Goal: Task Accomplishment & Management: Complete application form

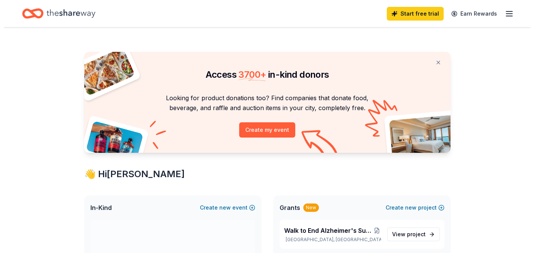
scroll to position [104, 0]
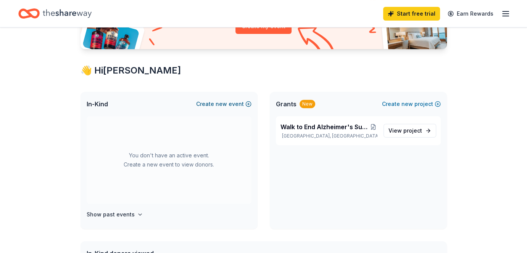
click at [222, 103] on span "new" at bounding box center [220, 104] width 11 height 9
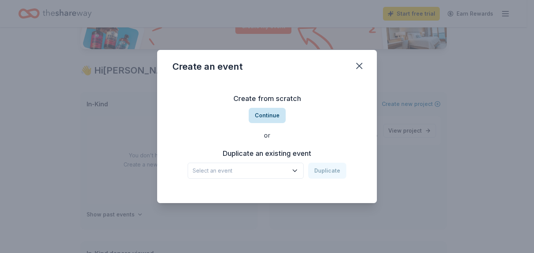
click at [268, 112] on button "Continue" at bounding box center [267, 115] width 37 height 15
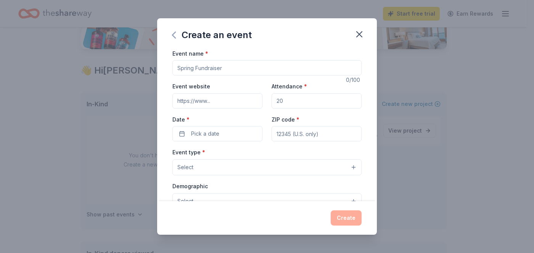
click at [170, 32] on icon "button" at bounding box center [174, 35] width 12 height 12
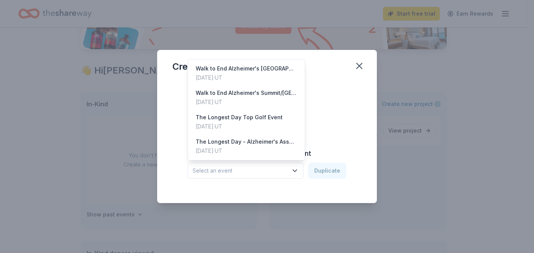
click at [241, 175] on span "Select an event" at bounding box center [240, 170] width 95 height 9
click at [242, 71] on div "Walk to End Alzheimer's Salt Lake County" at bounding box center [246, 68] width 101 height 9
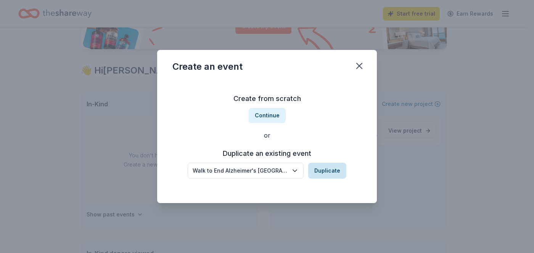
click at [326, 172] on button "Duplicate" at bounding box center [327, 171] width 38 height 16
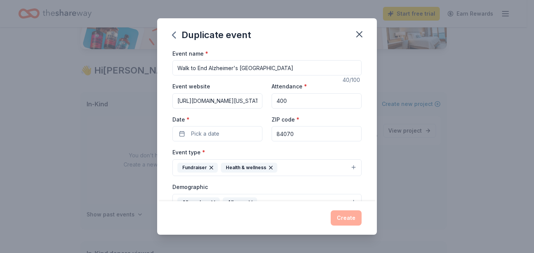
scroll to position [0, 98]
drag, startPoint x: 175, startPoint y: 101, endPoint x: 400, endPoint y: 100, distance: 225.0
click at [400, 100] on div "Duplicate event Event name * Walk to End Alzheimer's Salt Lake County 40 /100 E…" at bounding box center [267, 126] width 534 height 253
paste input "9"
type input "https://act.alz.org/site/TR/Walk2025/UT-Utah?fr_id=18949&pg=entry"
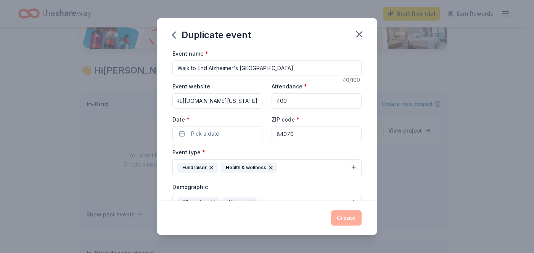
click at [300, 102] on input "400" at bounding box center [316, 100] width 90 height 15
type input "4"
type input "250"
click at [205, 132] on span "Pick a date" at bounding box center [205, 133] width 28 height 9
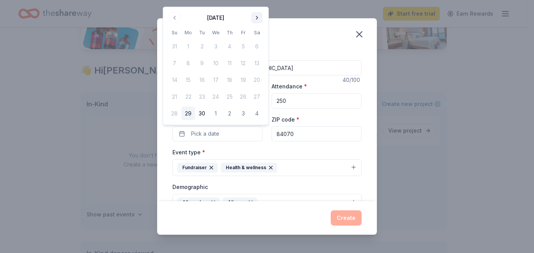
click at [257, 19] on button "Go to next month" at bounding box center [257, 18] width 11 height 11
click at [260, 64] on button "11" at bounding box center [257, 63] width 14 height 14
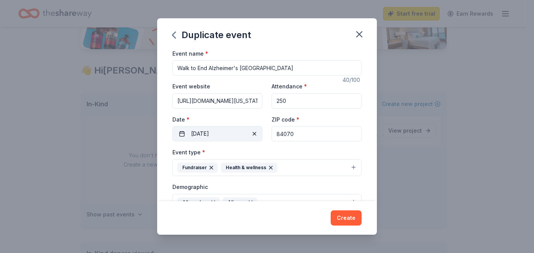
drag, startPoint x: 300, startPoint y: 134, endPoint x: 234, endPoint y: 141, distance: 66.7
click at [234, 141] on div "Event website https://act.alz.org/site/TR/Walk2025/UT-Utah?fr_id=18949&pg=entry…" at bounding box center [266, 112] width 189 height 60
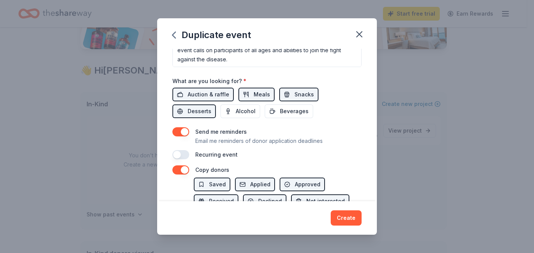
scroll to position [258, 0]
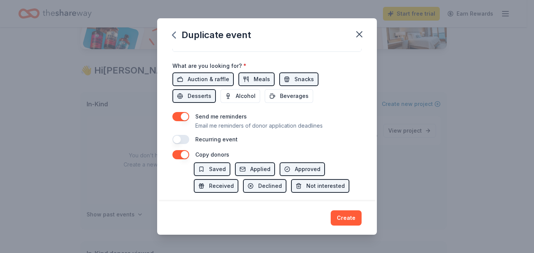
type input "84604"
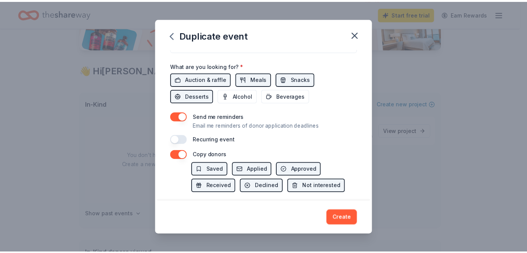
scroll to position [297, 0]
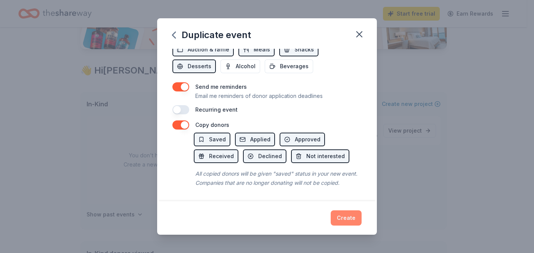
click at [339, 214] on button "Create" at bounding box center [346, 217] width 31 height 15
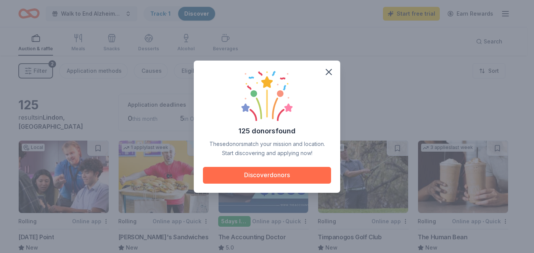
drag, startPoint x: 339, startPoint y: 214, endPoint x: 320, endPoint y: 169, distance: 49.4
click at [320, 169] on body "Walk to End Alzheimer's Salt Lake County Track · 1 Discover Start free trial Ea…" at bounding box center [263, 126] width 527 height 253
click at [291, 171] on button "Discover donors" at bounding box center [267, 175] width 128 height 17
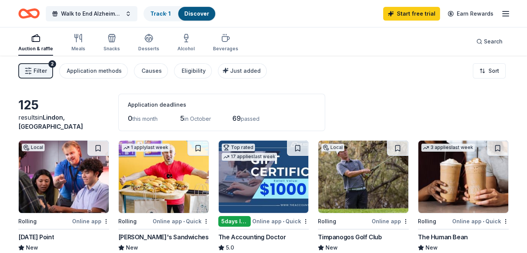
scroll to position [31, 0]
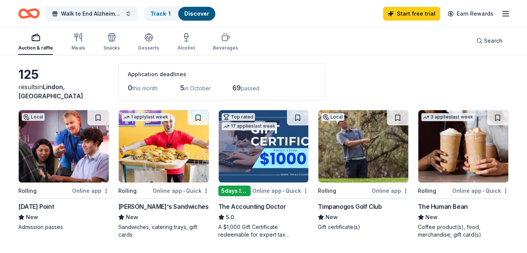
click at [62, 161] on img at bounding box center [64, 146] width 90 height 72
click at [160, 205] on div "Ike's Sandwiches" at bounding box center [163, 206] width 90 height 9
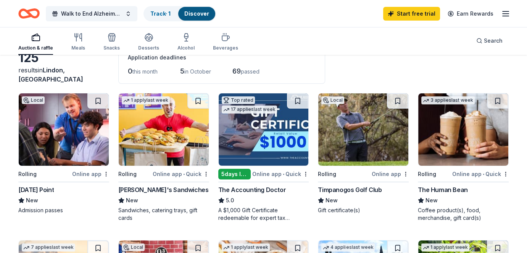
scroll to position [47, 0]
click at [352, 188] on div "Timpanogos Golf Club" at bounding box center [350, 189] width 64 height 9
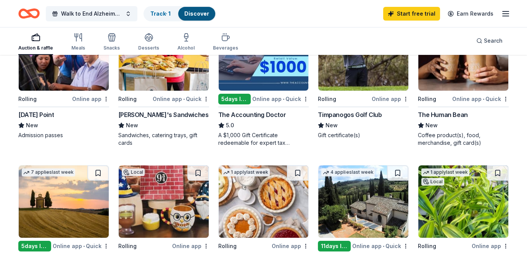
scroll to position [177, 0]
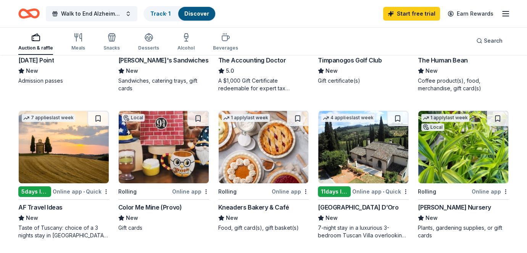
click at [275, 153] on img at bounding box center [263, 147] width 90 height 72
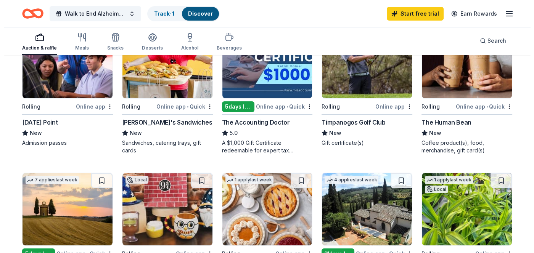
scroll to position [0, 0]
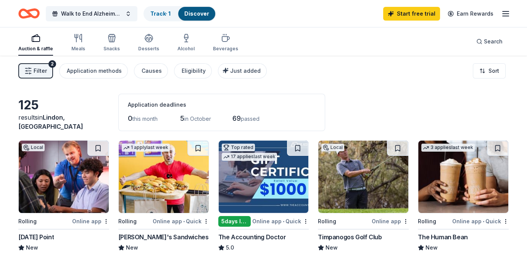
click at [30, 14] on icon "Home" at bounding box center [33, 14] width 12 height 8
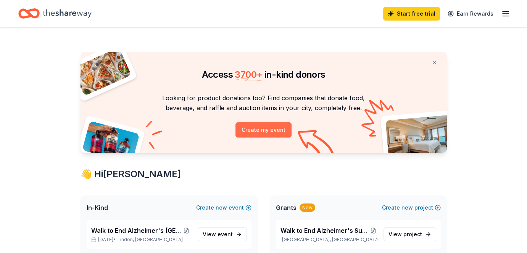
click at [257, 132] on button "Create my event" at bounding box center [263, 129] width 56 height 15
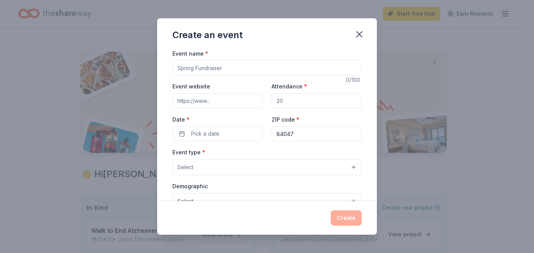
click at [231, 66] on input "Event name *" at bounding box center [266, 67] width 189 height 15
type input "Walk to End Alzheimer's St. [PERSON_NAME]"
click at [210, 103] on input "Event website" at bounding box center [217, 100] width 90 height 15
paste input "https://act.alz.org/site/TR/Walk2025/UT-Utah?pg=entry&fr_id=18947"
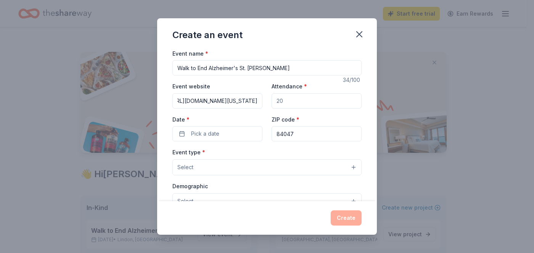
type input "https://act.alz.org/site/TR/Walk2025/UT-Utah?pg=entry&fr_id=18947"
click at [273, 103] on input "Attendance *" at bounding box center [316, 100] width 90 height 15
type input "200"
click at [221, 136] on button "Pick a date" at bounding box center [217, 133] width 90 height 15
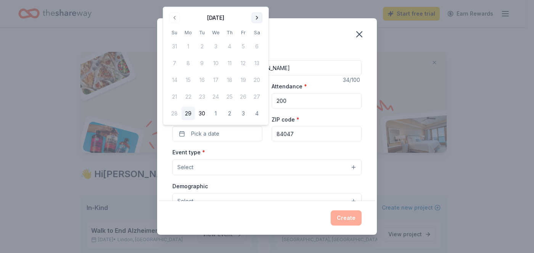
click at [255, 22] on button "Go to next month" at bounding box center [257, 18] width 11 height 11
click at [255, 96] on button "25" at bounding box center [257, 97] width 14 height 14
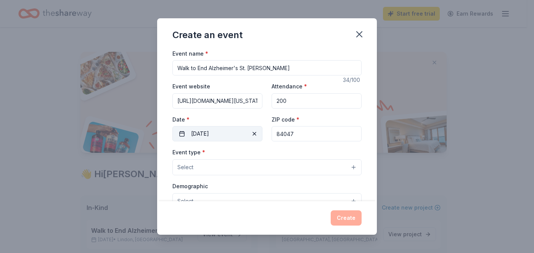
drag, startPoint x: 299, startPoint y: 132, endPoint x: 250, endPoint y: 137, distance: 49.5
click at [250, 137] on div "Event website https://act.alz.org/site/TR/Walk2025/UT-Utah?pg=entry&fr_id=18947…" at bounding box center [266, 112] width 189 height 60
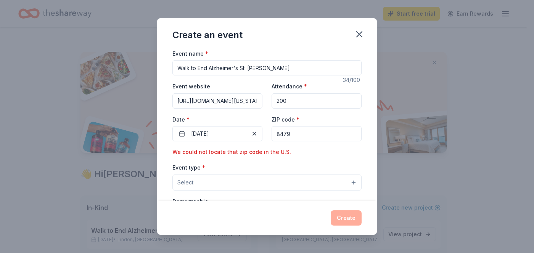
click at [275, 136] on input "8479" at bounding box center [316, 133] width 90 height 15
click at [289, 137] on input "8479" at bounding box center [316, 133] width 90 height 15
type input "84790"
click at [221, 167] on button "Select" at bounding box center [266, 167] width 189 height 16
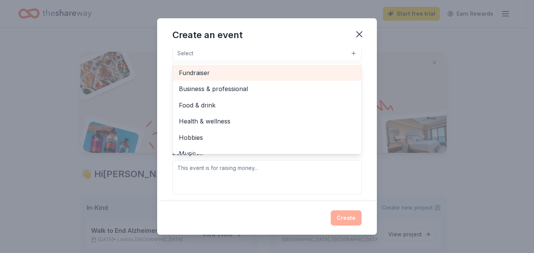
click at [216, 73] on span "Fundraiser" at bounding box center [267, 73] width 176 height 10
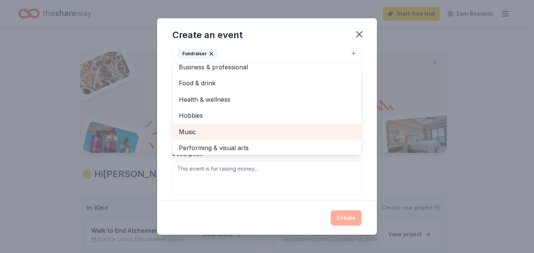
scroll to position [6, 0]
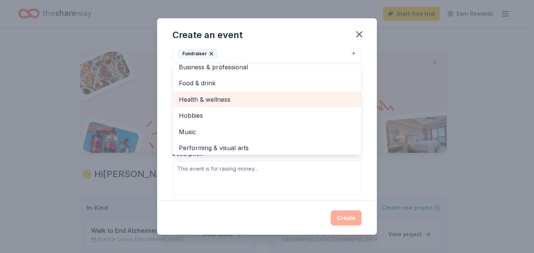
click at [215, 99] on span "Health & wellness" at bounding box center [267, 100] width 176 height 10
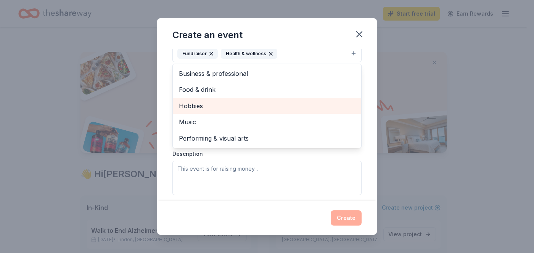
scroll to position [180, 0]
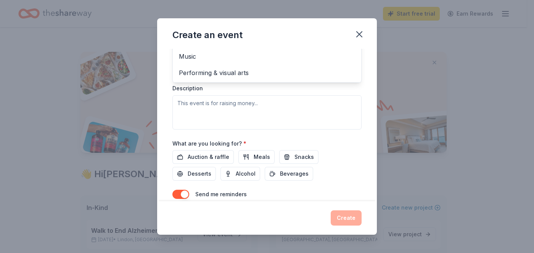
click at [212, 109] on div "Event type * Fundraiser Health & wellness Business & professional Food & drink …" at bounding box center [266, 48] width 189 height 161
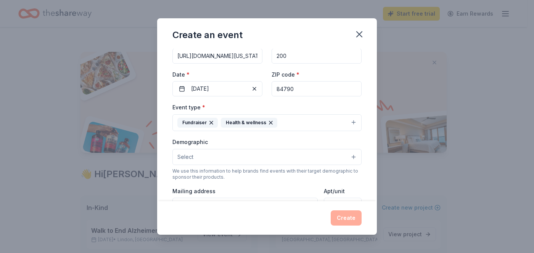
scroll to position [45, 0]
click at [216, 156] on button "Select" at bounding box center [266, 157] width 189 height 16
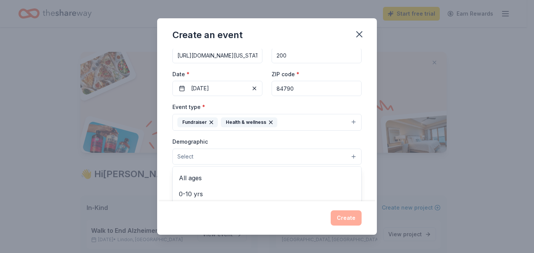
scroll to position [48, 0]
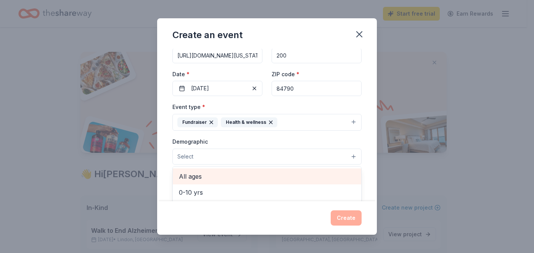
click at [221, 175] on span "All ages" at bounding box center [267, 177] width 176 height 10
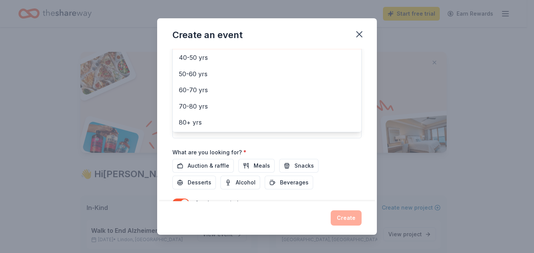
scroll to position [175, 0]
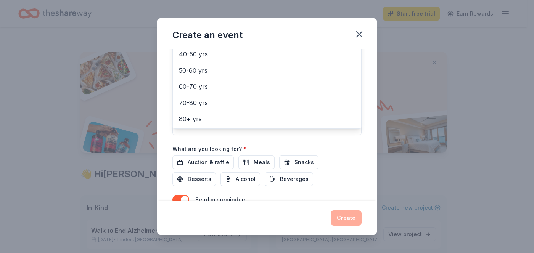
click at [368, 130] on div "Event name * Walk to End Alzheimer's St. George 34 /100 Event website https://a…" at bounding box center [267, 125] width 220 height 153
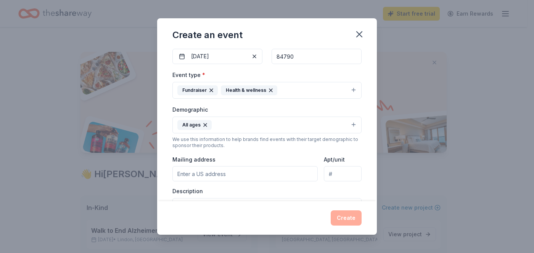
click at [225, 173] on input "Mailing address" at bounding box center [244, 173] width 145 height 15
type input "6975 Union Park Avenue Suite 600"
type input "Suite 600"
click at [255, 172] on input "6975 Union Park Avenue Suite 600" at bounding box center [244, 173] width 145 height 15
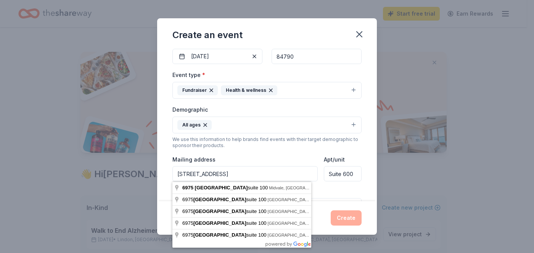
click at [328, 190] on div "Description" at bounding box center [266, 210] width 189 height 45
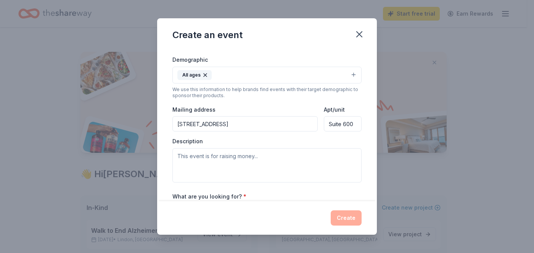
scroll to position [128, 0]
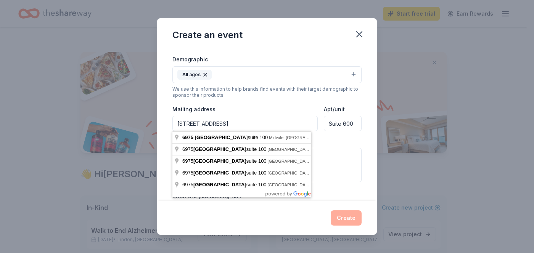
click at [285, 127] on input "6975 Union Park Avenue Suite 100" at bounding box center [244, 123] width 145 height 15
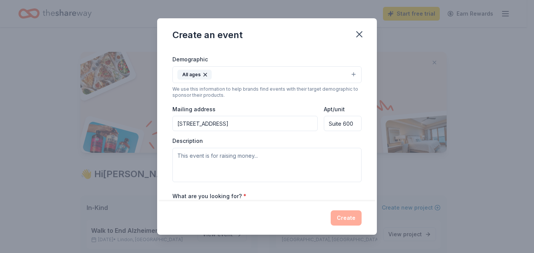
type input "6975 Union Park Avenue, Midvale, UT, 84047"
click at [344, 122] on input "Suite 600" at bounding box center [343, 123] width 38 height 15
type input "Suite 100"
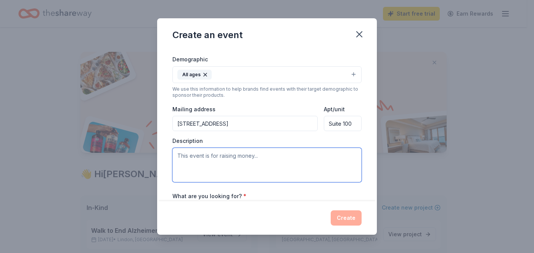
click at [273, 160] on textarea at bounding box center [266, 165] width 189 height 34
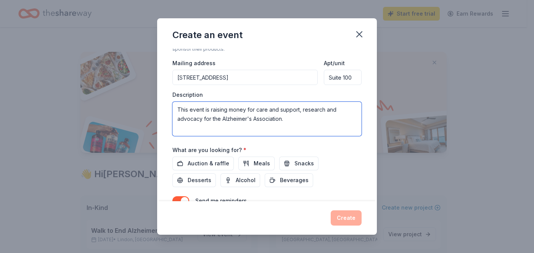
scroll to position [175, 0]
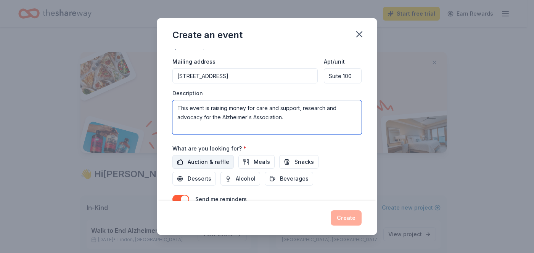
type textarea "This event is raising money for care and support, research and advocacy for the…"
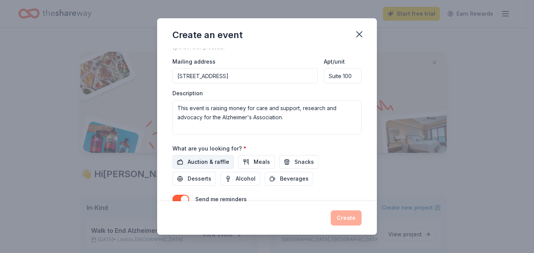
click at [210, 161] on span "Auction & raffle" at bounding box center [209, 161] width 42 height 9
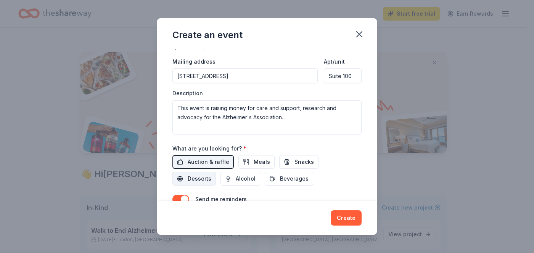
click at [204, 179] on span "Desserts" at bounding box center [200, 178] width 24 height 9
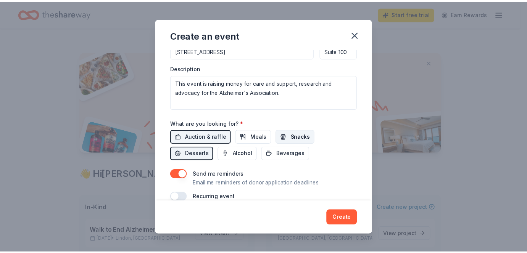
scroll to position [213, 0]
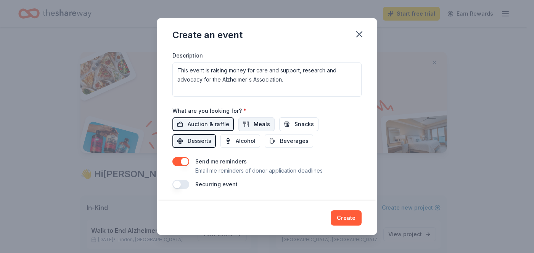
click at [255, 124] on span "Meals" at bounding box center [262, 124] width 16 height 9
click at [346, 214] on button "Create" at bounding box center [346, 217] width 31 height 15
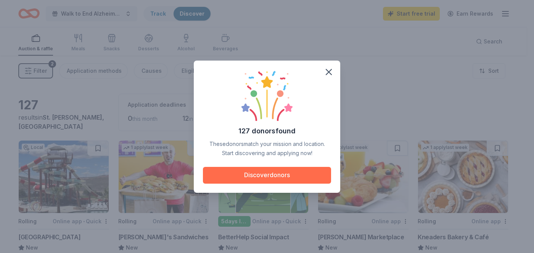
click at [263, 177] on button "Discover donors" at bounding box center [267, 175] width 128 height 17
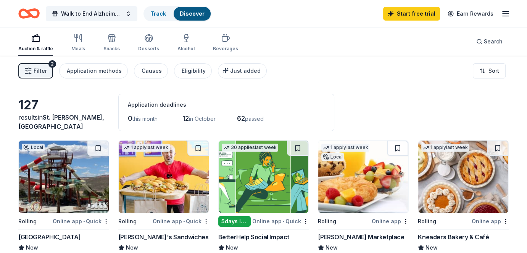
click at [42, 172] on img at bounding box center [64, 177] width 90 height 72
click at [504, 12] on icon "button" at bounding box center [505, 13] width 9 height 9
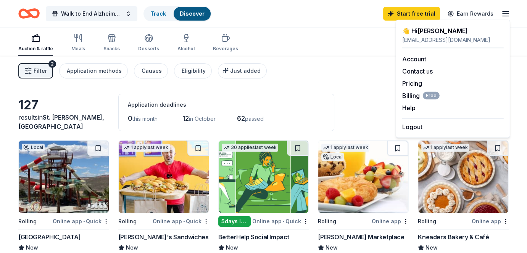
click at [299, 26] on div "Walk to End Alzheimer's St. George Track Discover Start free trial Earn Rewards" at bounding box center [263, 13] width 527 height 27
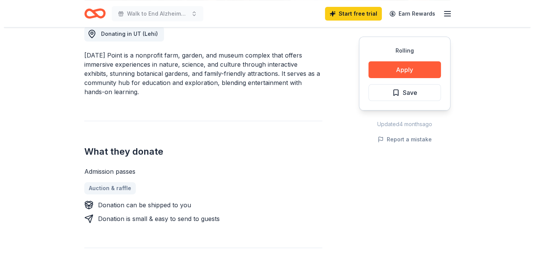
scroll to position [226, 0]
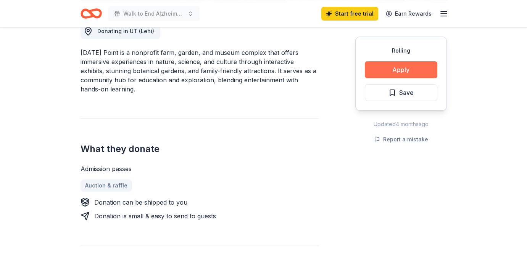
click at [397, 70] on button "Apply" at bounding box center [401, 69] width 72 height 17
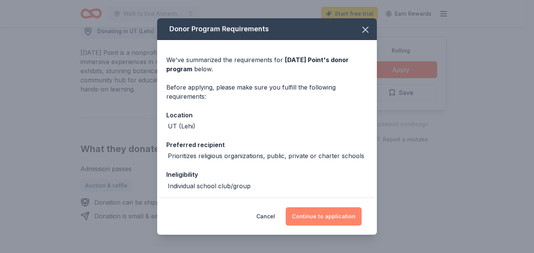
click at [329, 218] on button "Continue to application" at bounding box center [324, 216] width 76 height 18
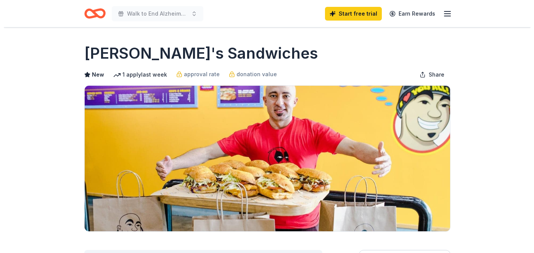
scroll to position [108, 0]
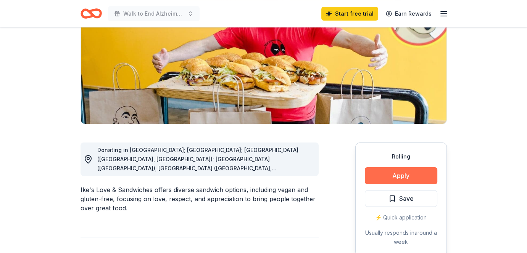
click at [395, 177] on button "Apply" at bounding box center [401, 175] width 72 height 17
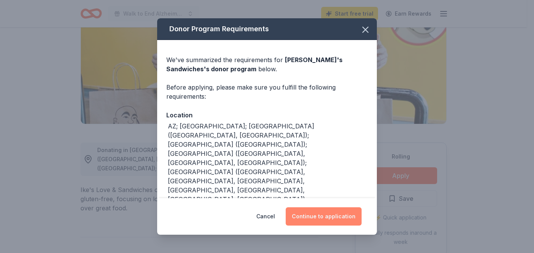
click at [331, 215] on button "Continue to application" at bounding box center [324, 216] width 76 height 18
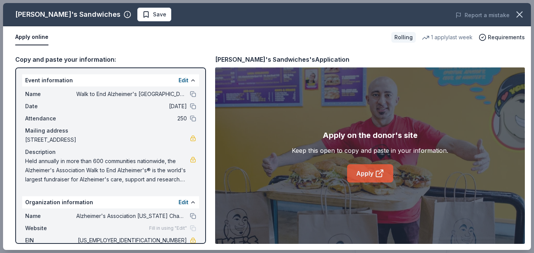
click at [369, 173] on link "Apply" at bounding box center [370, 173] width 46 height 18
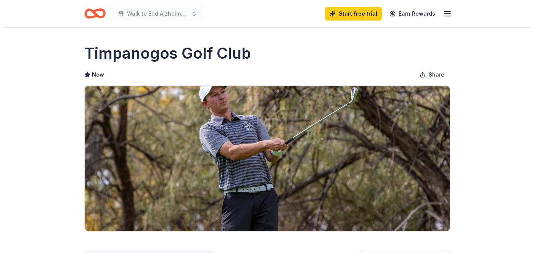
scroll to position [223, 0]
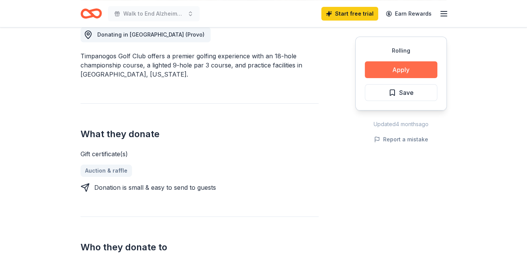
click at [408, 69] on button "Apply" at bounding box center [401, 69] width 72 height 17
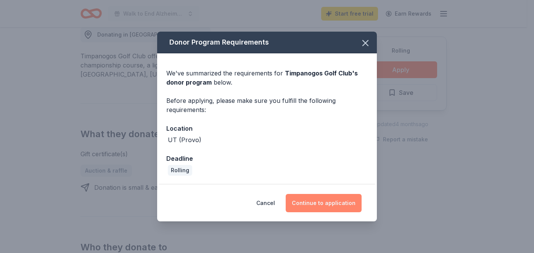
click at [336, 202] on button "Continue to application" at bounding box center [324, 203] width 76 height 18
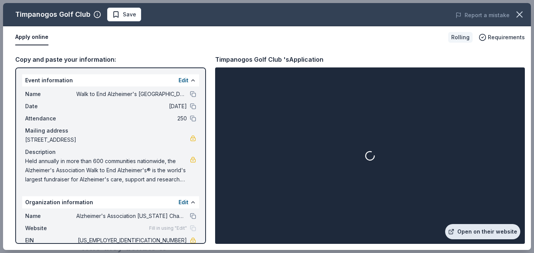
click at [485, 229] on link "Open on their website" at bounding box center [482, 231] width 75 height 15
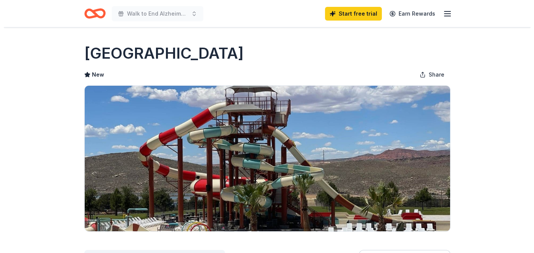
scroll to position [173, 0]
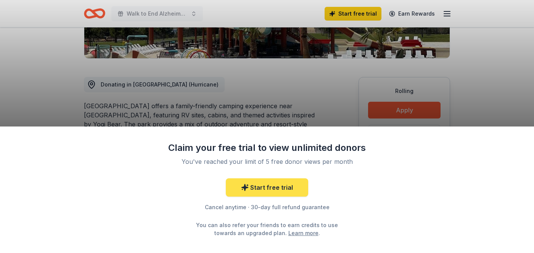
click at [285, 192] on link "Start free trial" at bounding box center [267, 187] width 82 height 18
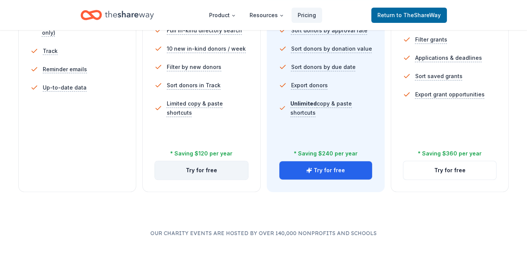
scroll to position [228, 0]
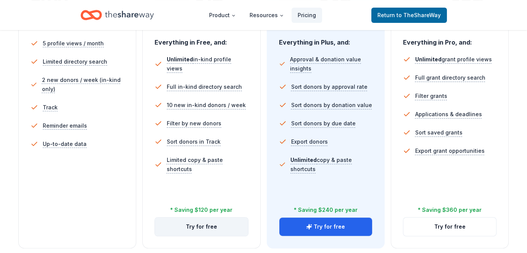
click at [199, 225] on button "Try for free" at bounding box center [201, 227] width 93 height 18
